Goal: Obtain resource: Download file/media

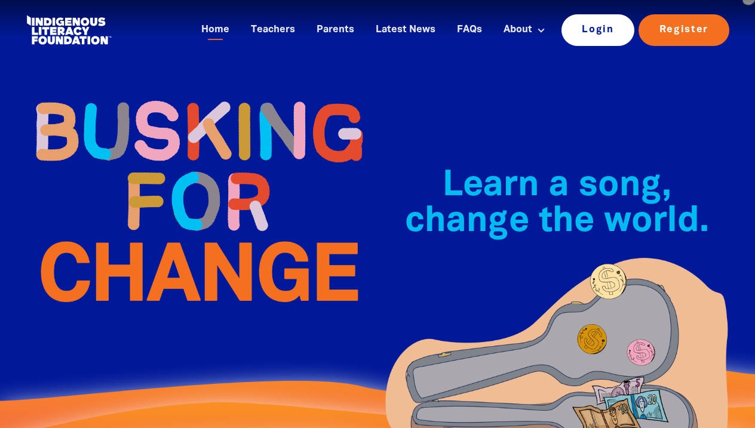
click at [597, 27] on link "Login" at bounding box center [597, 29] width 73 height 31
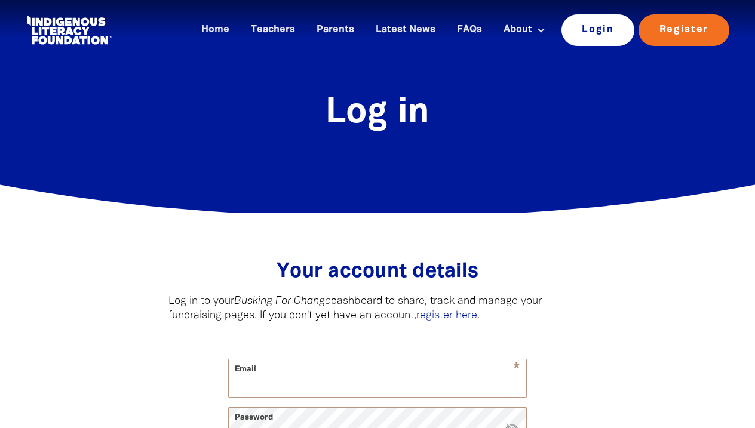
click at [619, 26] on link "Login" at bounding box center [597, 29] width 73 height 31
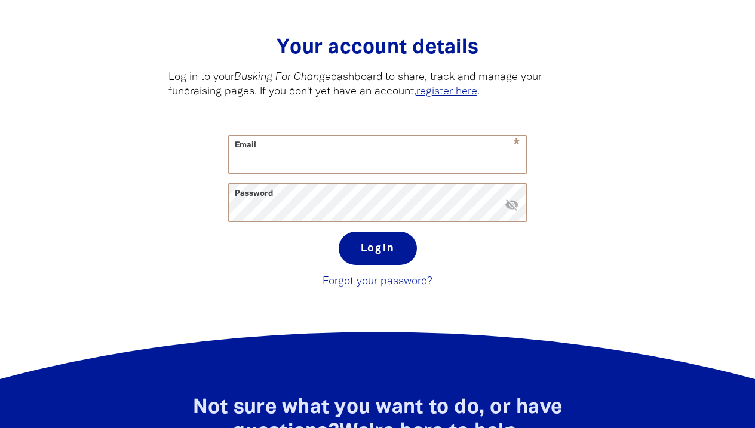
scroll to position [235, 0]
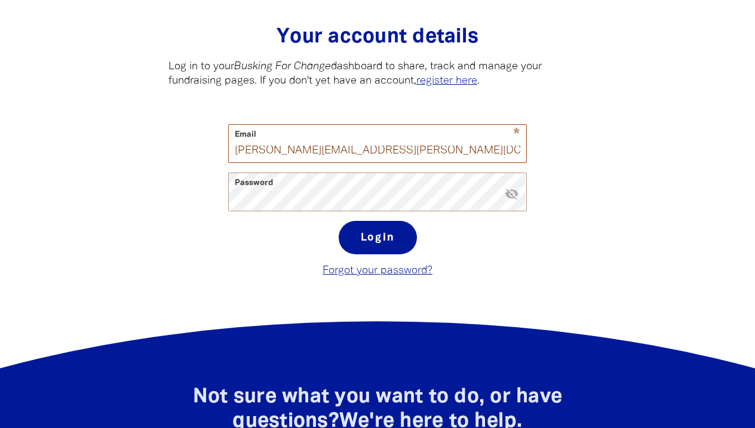
type input "[PERSON_NAME][EMAIL_ADDRESS][PERSON_NAME][DOMAIN_NAME]"
click at [377, 238] on button "Login" at bounding box center [378, 237] width 78 height 33
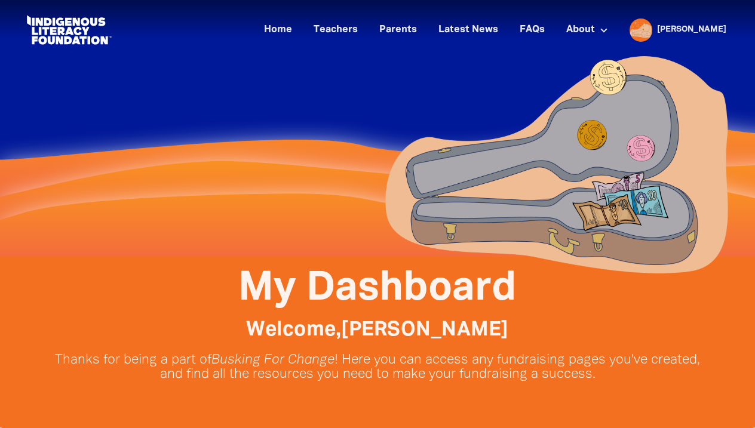
click at [434, 201] on img at bounding box center [556, 165] width 358 height 234
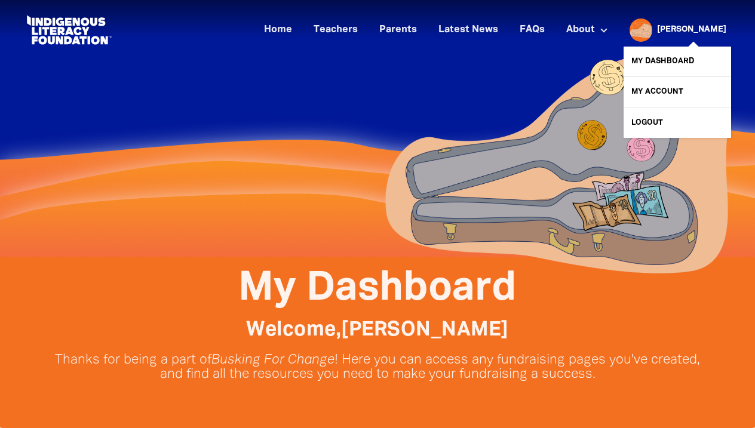
click at [715, 27] on link "[PERSON_NAME]" at bounding box center [691, 30] width 69 height 8
click at [687, 60] on link "My Dashboard" at bounding box center [676, 62] width 107 height 30
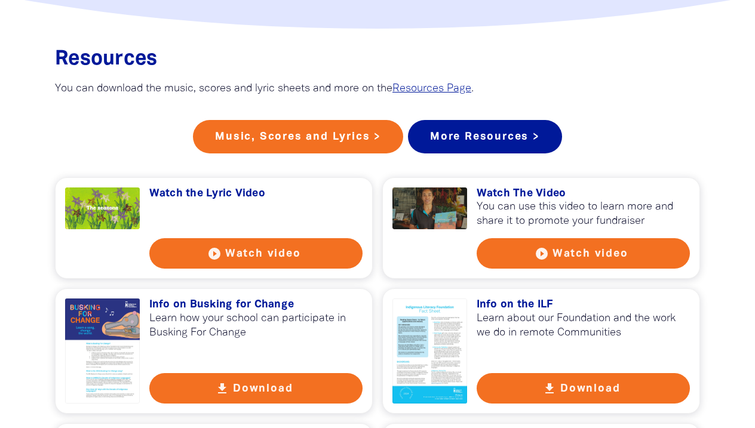
scroll to position [983, 0]
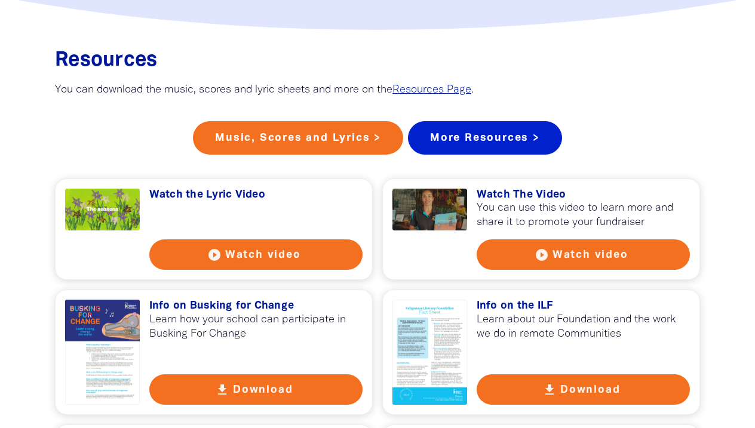
click at [492, 146] on link "More Resources >" at bounding box center [485, 137] width 154 height 33
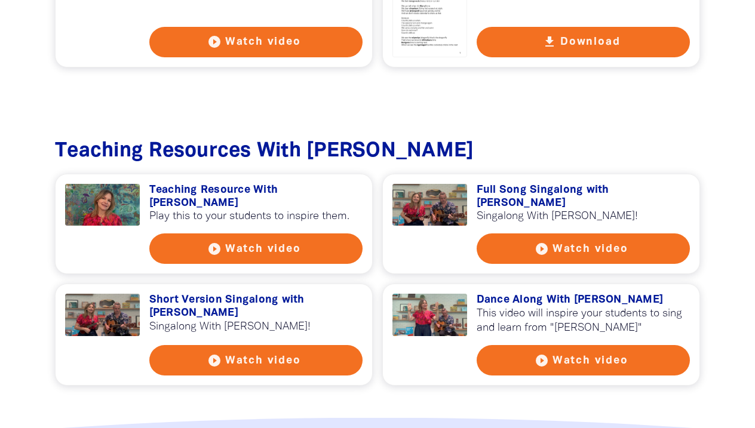
scroll to position [1326, 0]
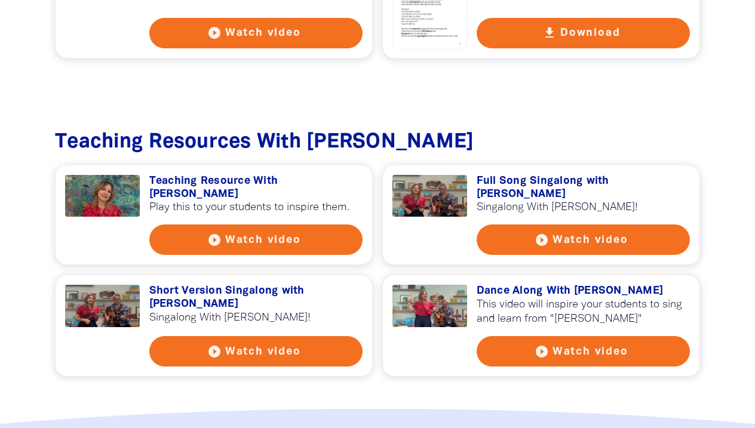
click at [574, 225] on button "play_circle_filled Watch video" at bounding box center [584, 240] width 214 height 30
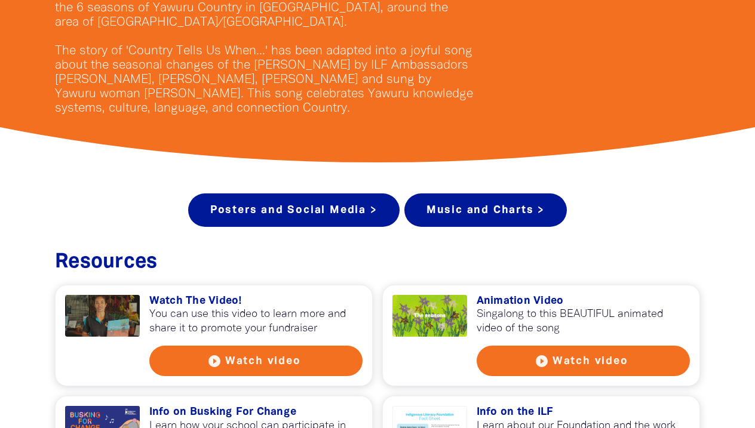
scroll to position [328, 0]
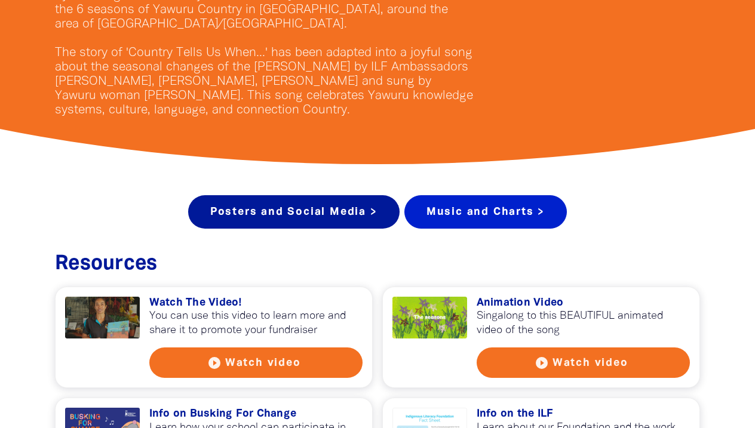
click at [483, 220] on link "Music and Charts >" at bounding box center [485, 211] width 162 height 33
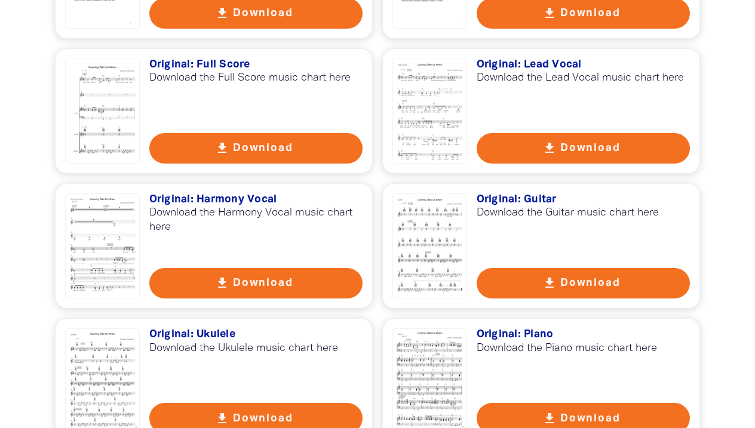
scroll to position [2617, 0]
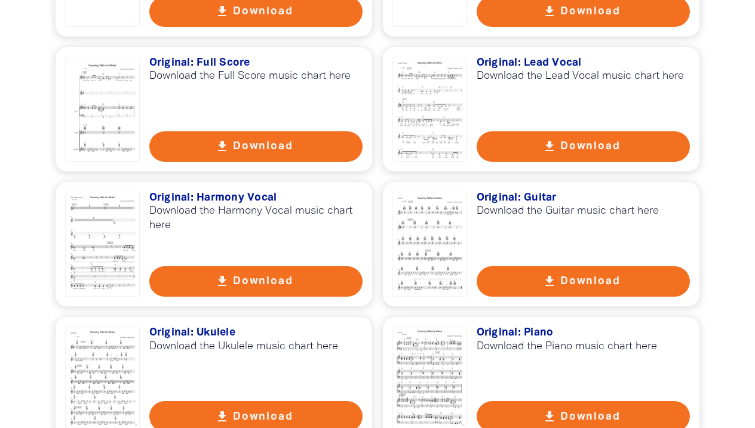
click at [108, 91] on div at bounding box center [102, 109] width 75 height 105
click at [561, 131] on button "get_app Download" at bounding box center [584, 146] width 214 height 30
